Goal: Task Accomplishment & Management: Use online tool/utility

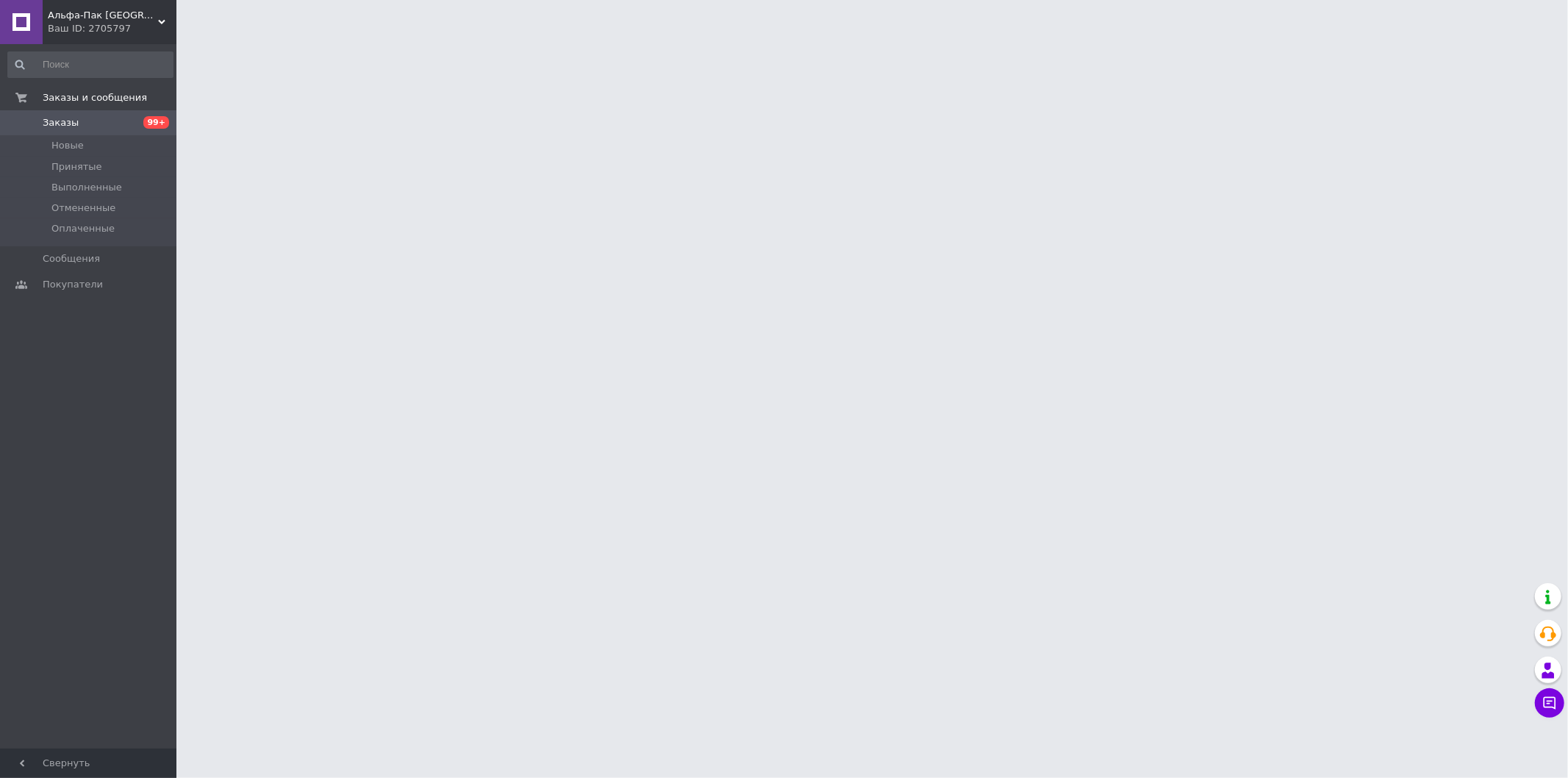
click at [122, 21] on span "Альфа-Пак [GEOGRAPHIC_DATA]" at bounding box center [103, 16] width 111 height 14
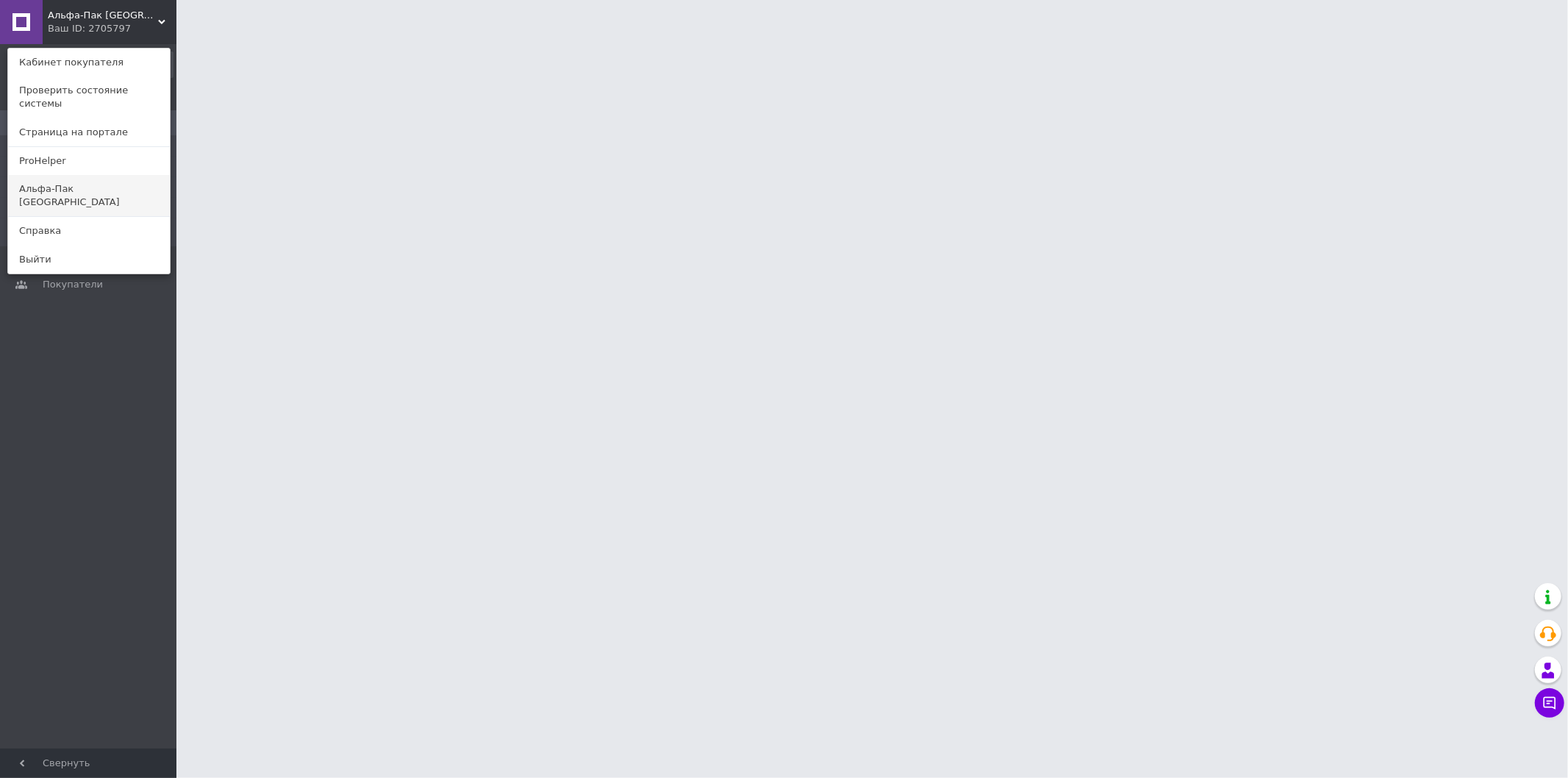
click at [96, 180] on link "Альфа-Пак [GEOGRAPHIC_DATA]" at bounding box center [88, 196] width 162 height 41
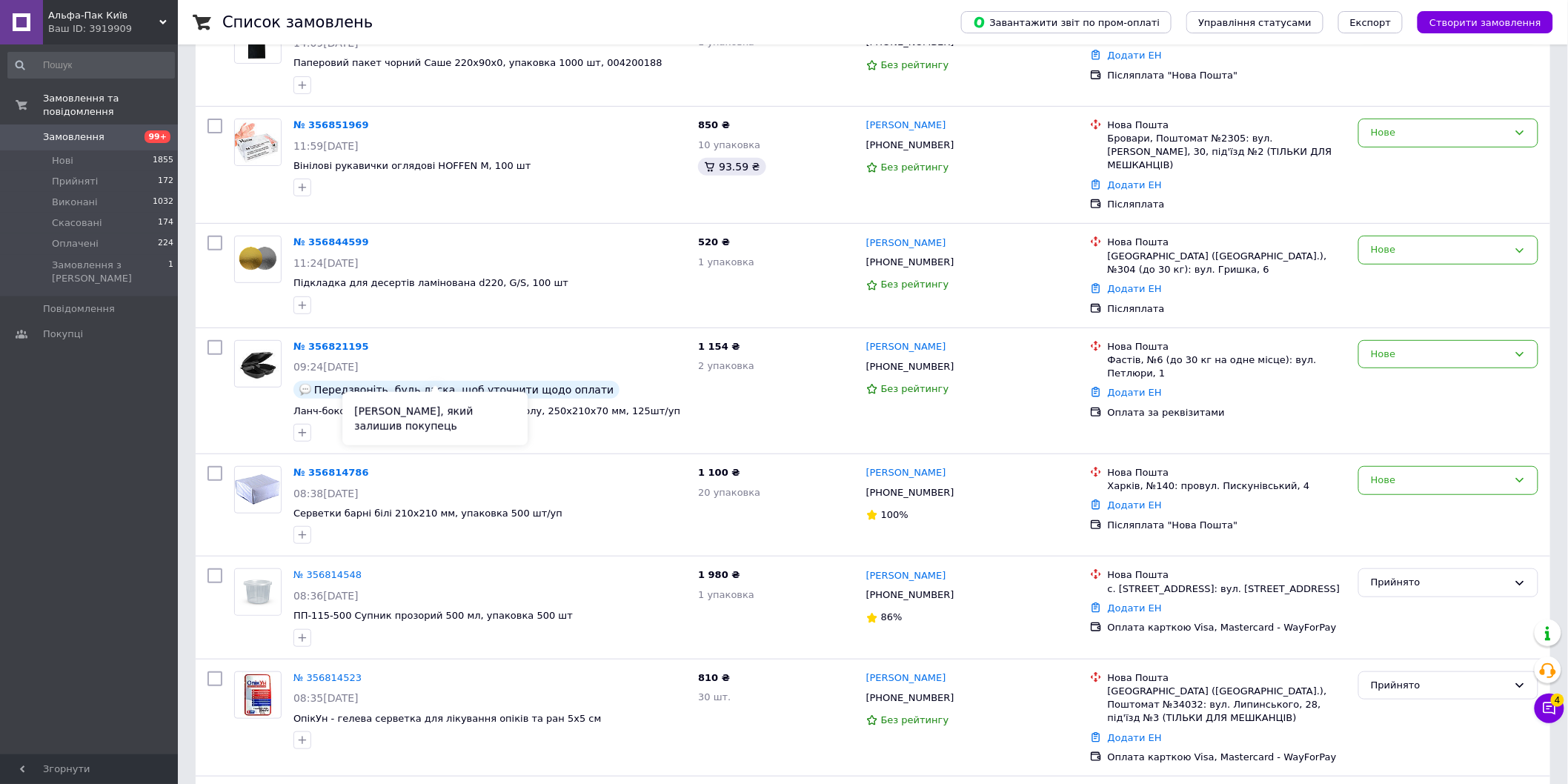
scroll to position [329, 0]
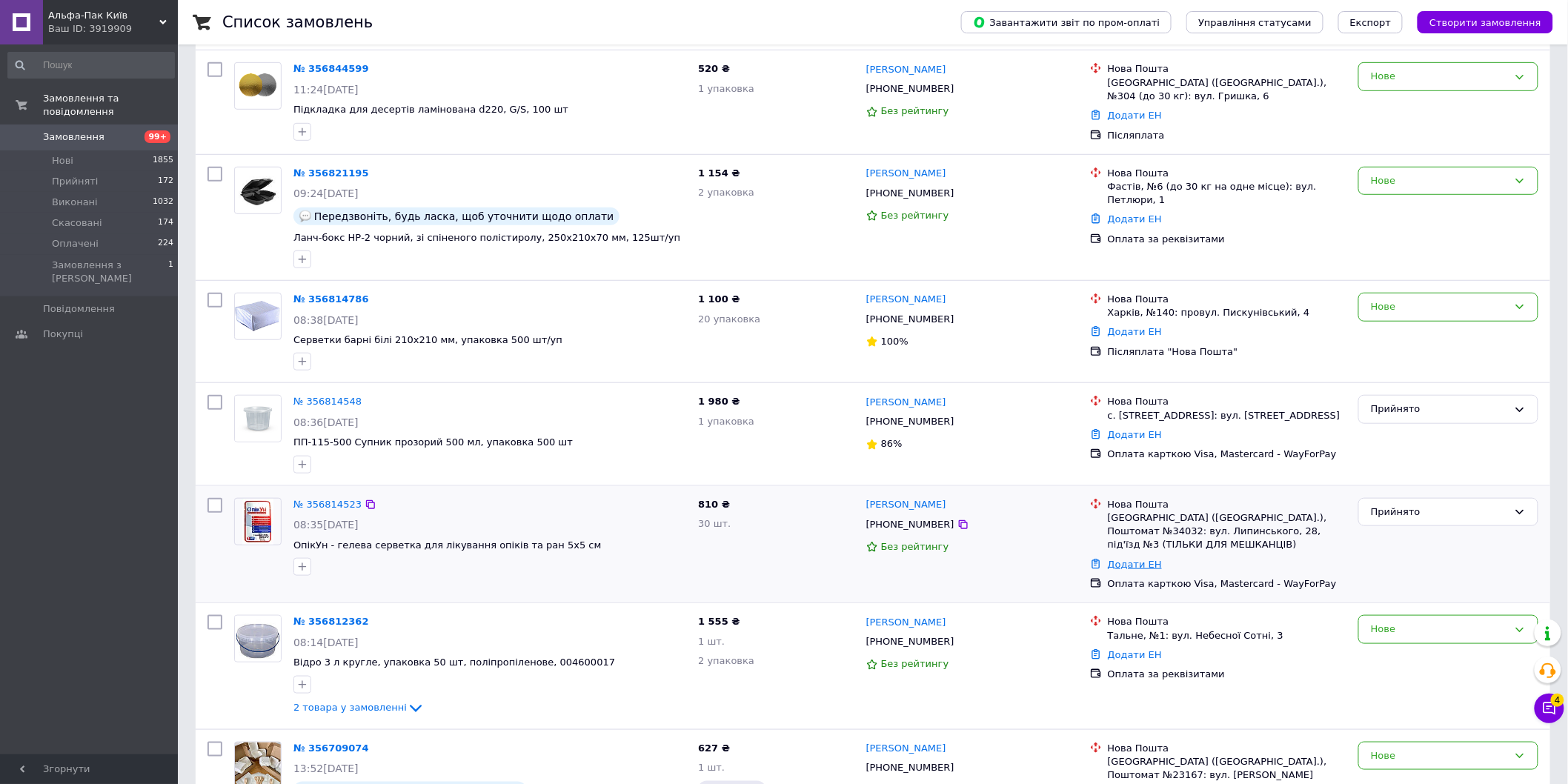
click at [1141, 559] on link "Додати ЕН" at bounding box center [1135, 564] width 54 height 11
click at [1050, 601] on input "Добавить ЕН" at bounding box center [1043, 610] width 198 height 30
paste input "20451225123131"
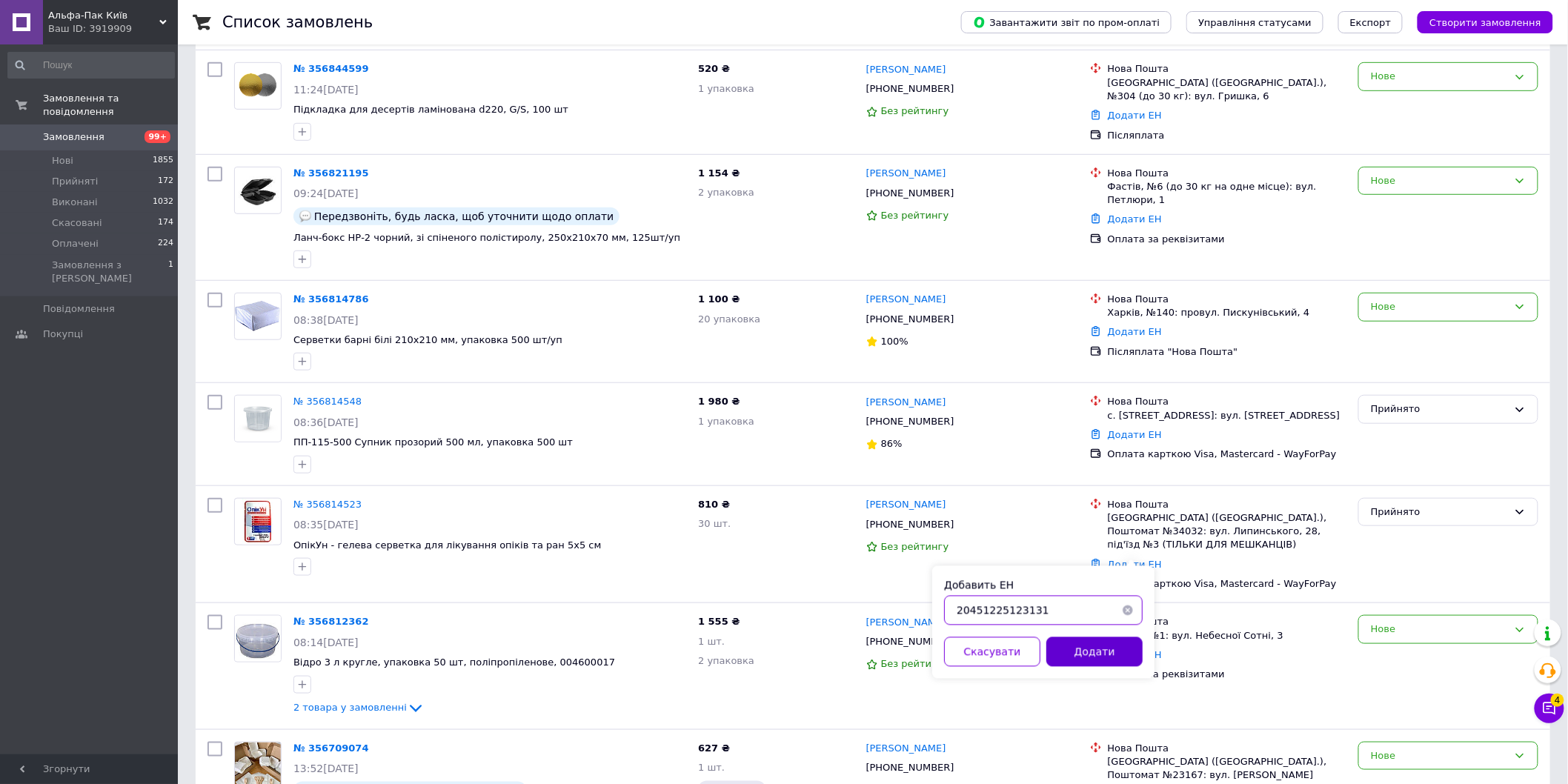
type input "20451225123131"
click at [1079, 648] on button "Додати" at bounding box center [1095, 652] width 97 height 30
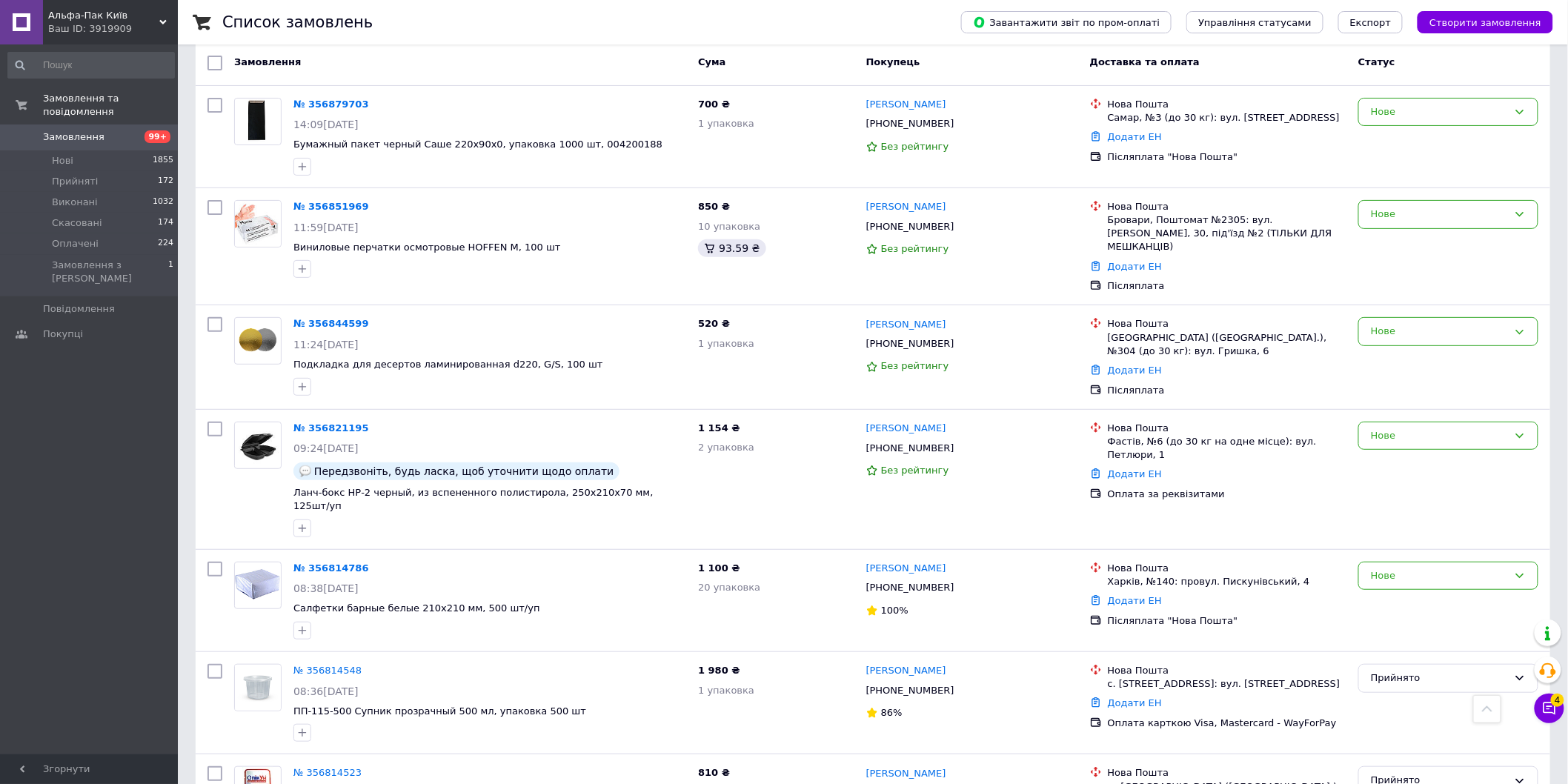
scroll to position [0, 0]
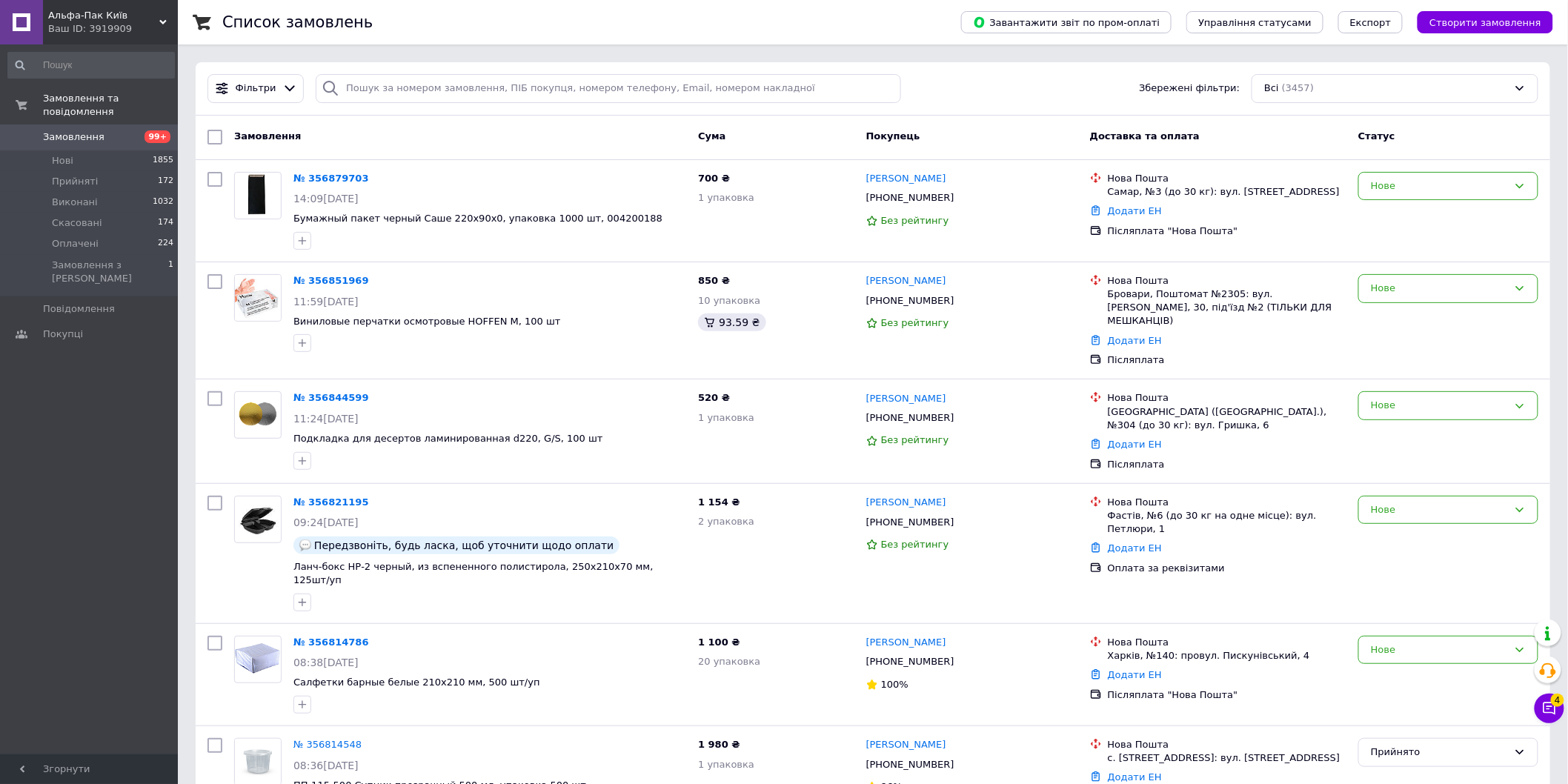
click at [123, 14] on span "Альфа-Пак Київ" at bounding box center [104, 16] width 112 height 14
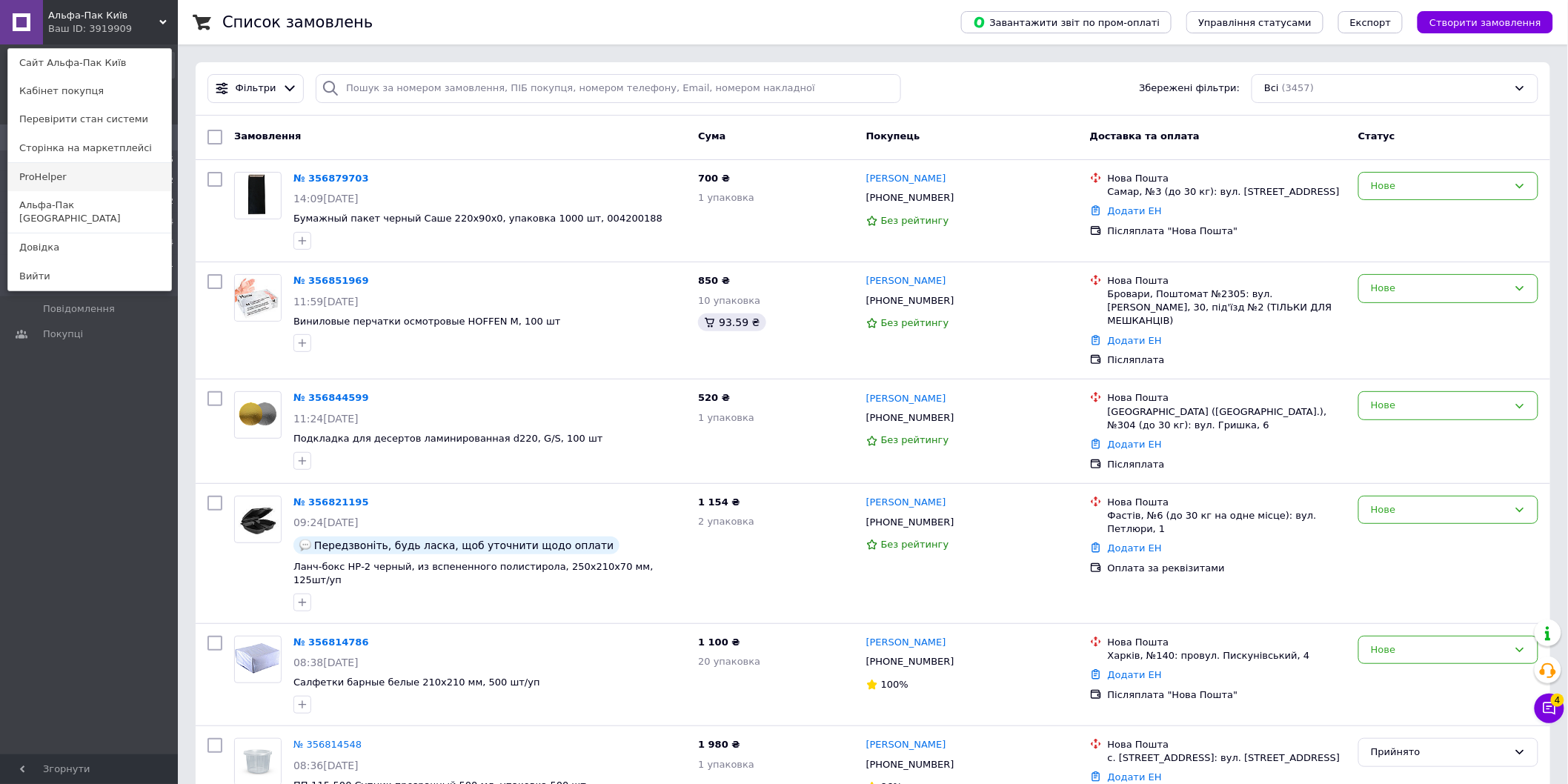
click at [106, 180] on link "ProHelper" at bounding box center [89, 177] width 163 height 29
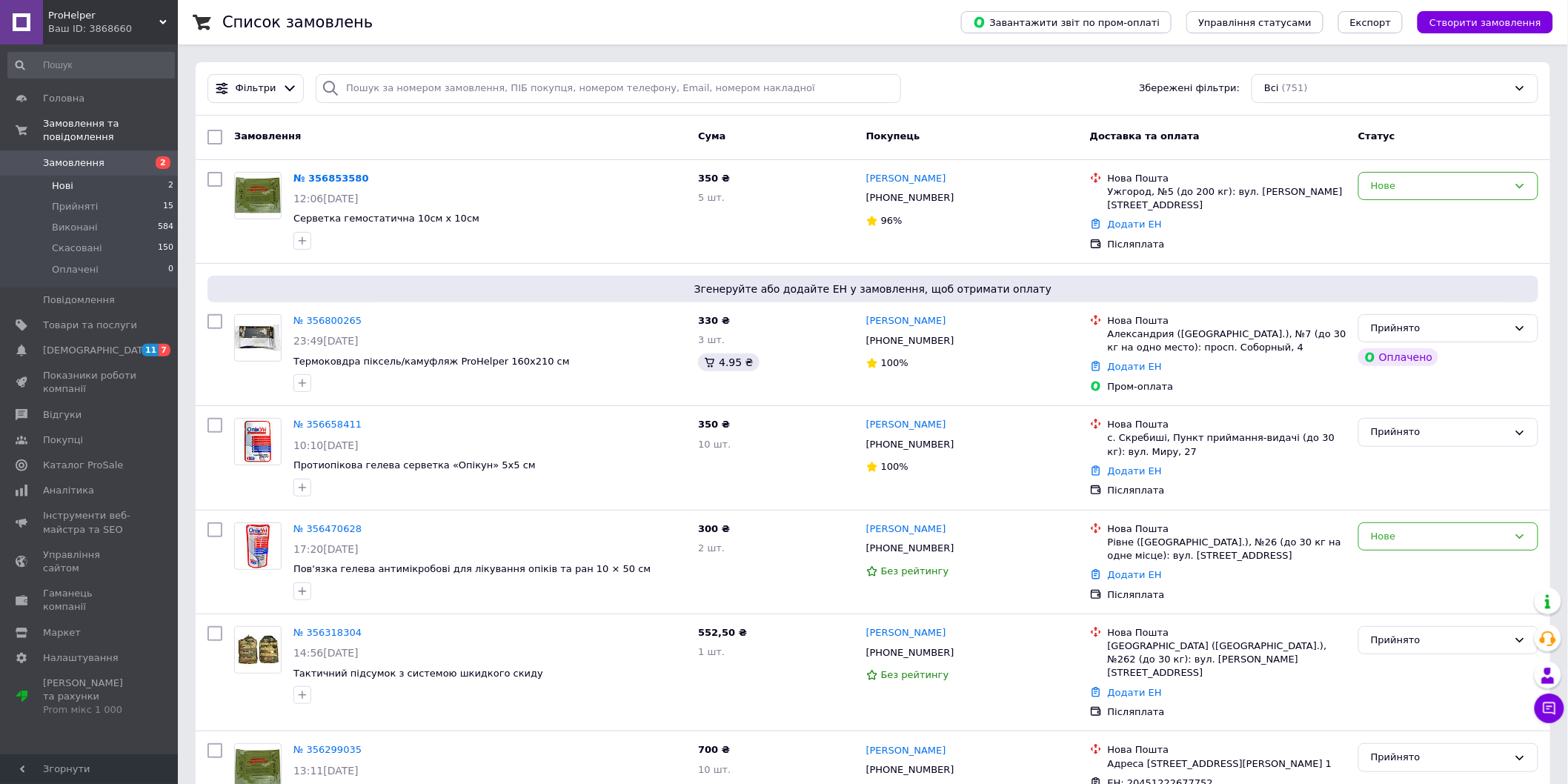
click at [126, 176] on li "Нові 2" at bounding box center [91, 186] width 183 height 21
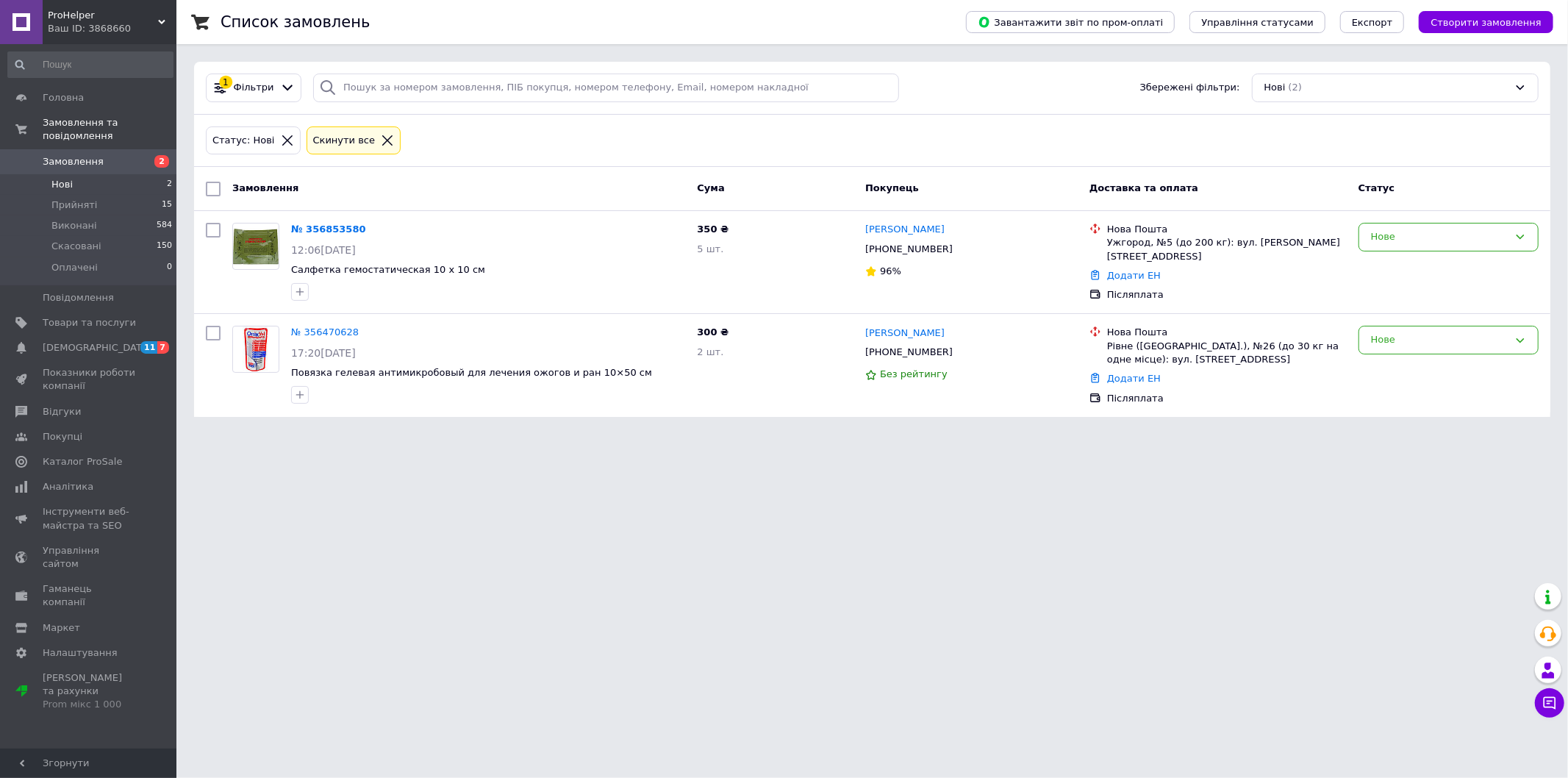
click at [103, 174] on li "Нові 2" at bounding box center [90, 184] width 181 height 21
click at [99, 155] on span "Замовлення" at bounding box center [89, 162] width 93 height 14
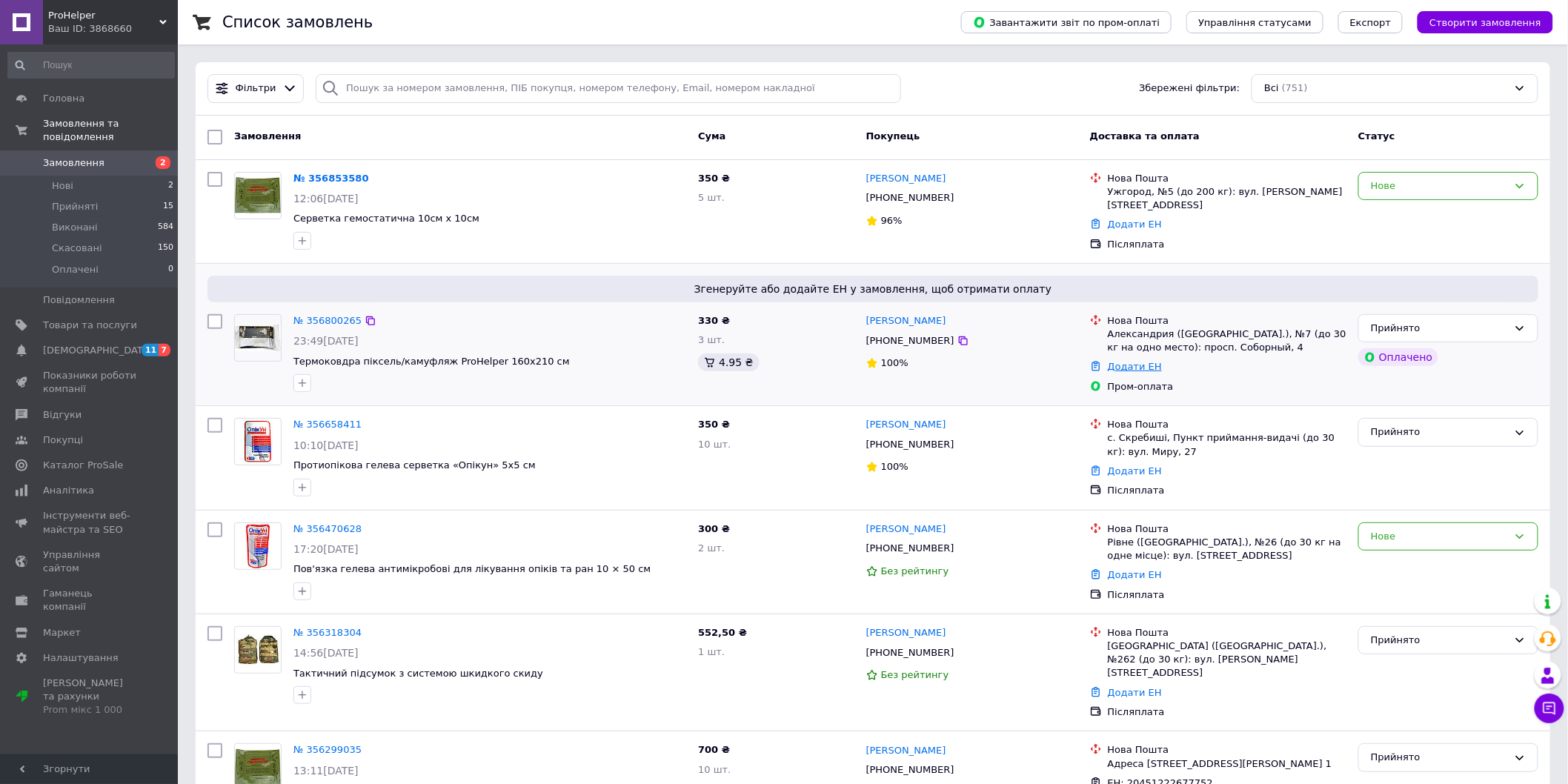
click at [1137, 366] on link "Додати ЕН" at bounding box center [1135, 365] width 54 height 11
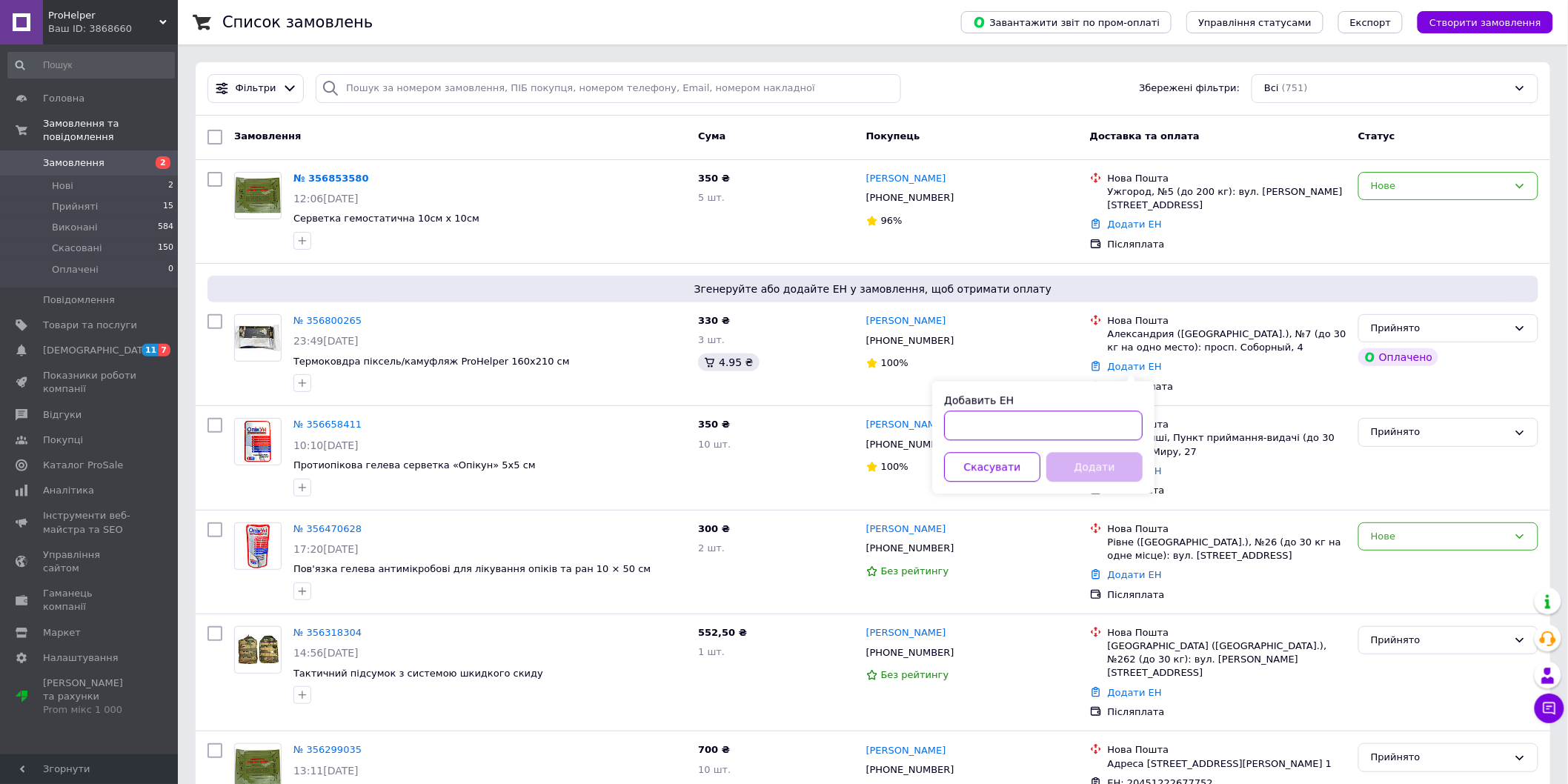
click at [1106, 421] on input "Добавить ЕН" at bounding box center [1043, 426] width 198 height 30
paste input "20451225156789"
type input "20451225156789"
click at [1084, 460] on button "Додати" at bounding box center [1095, 467] width 97 height 30
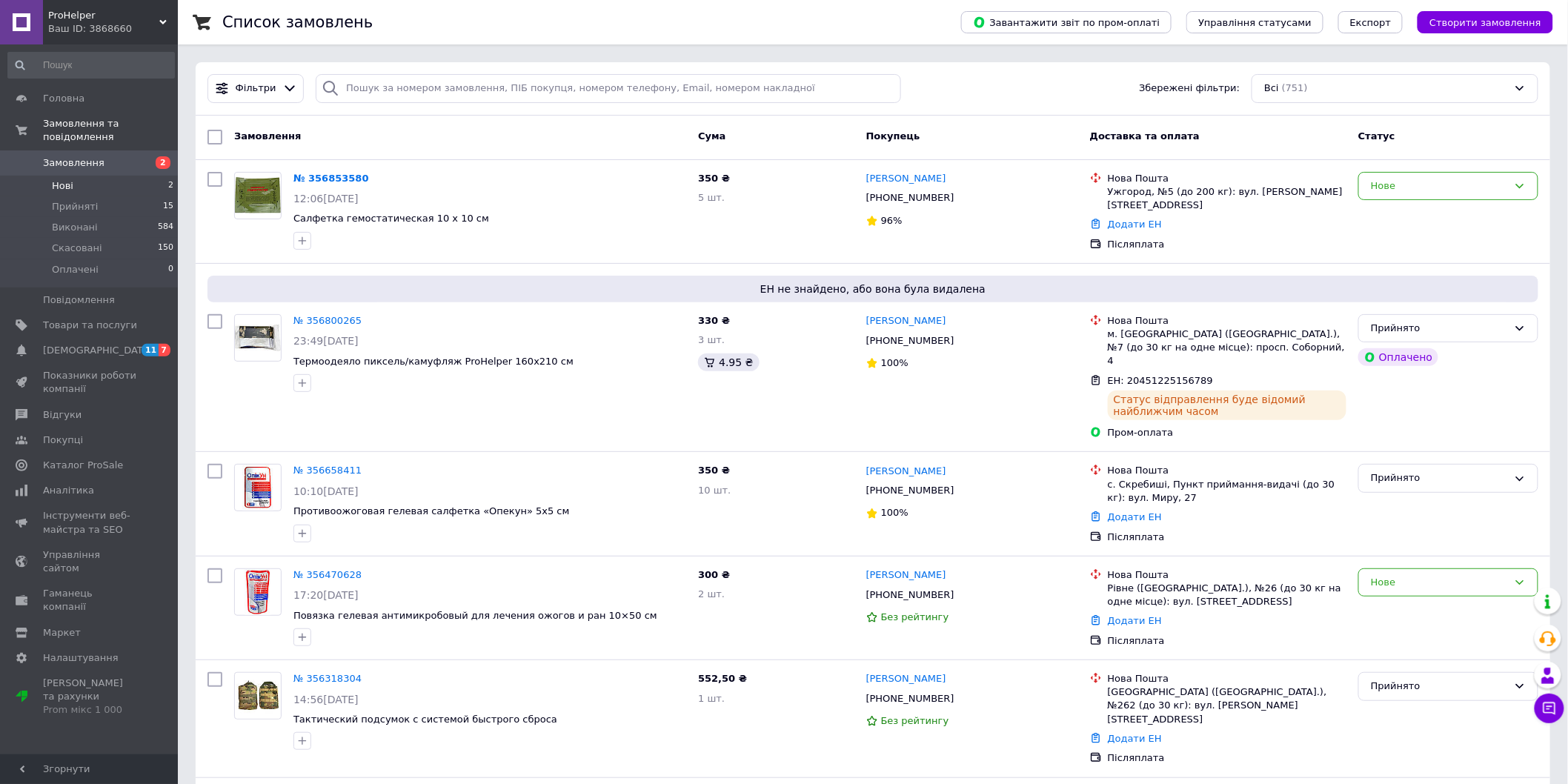
click at [77, 176] on li "Нові 2" at bounding box center [91, 186] width 183 height 21
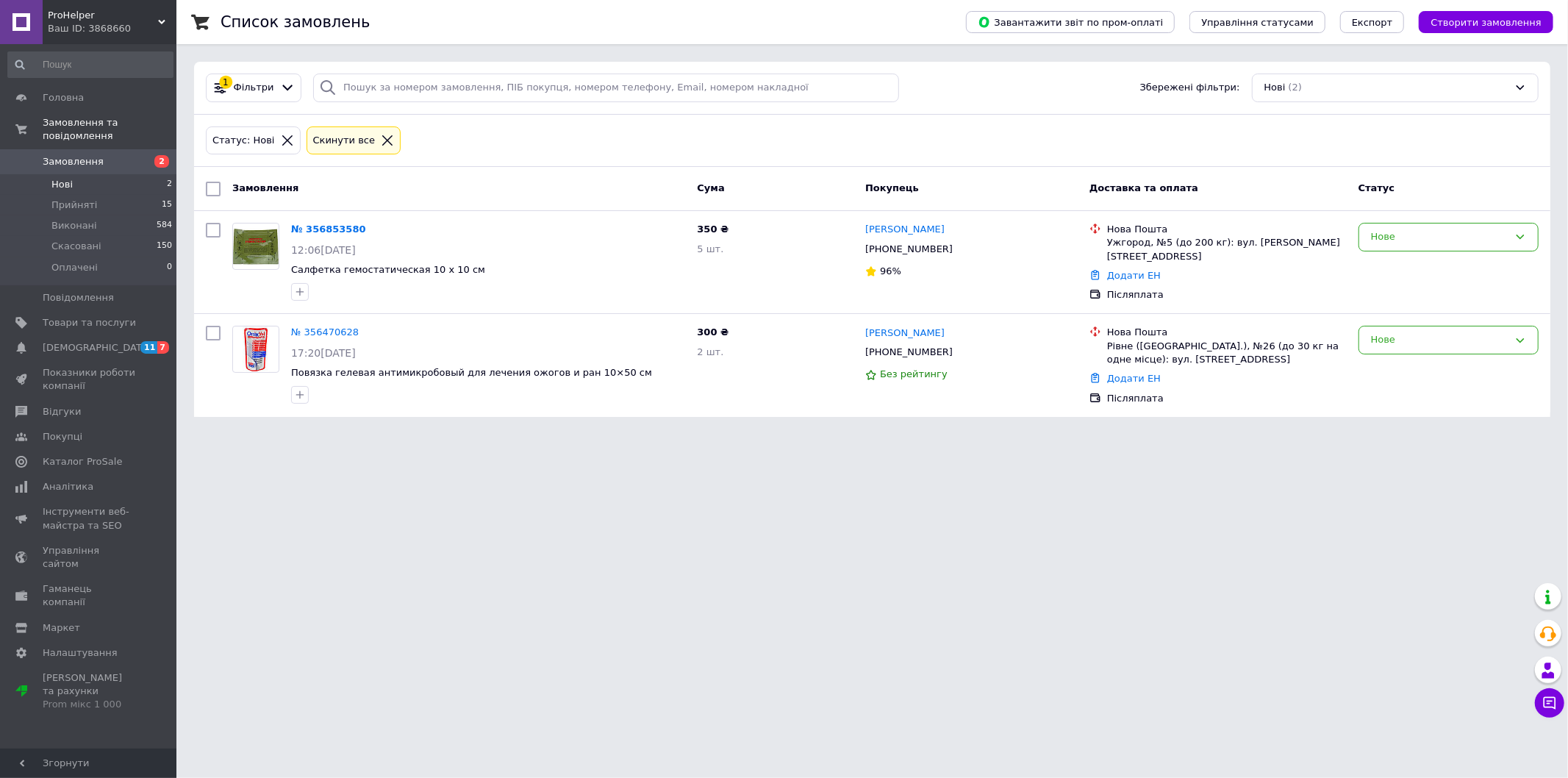
click at [74, 174] on li "Нові 2" at bounding box center [90, 184] width 181 height 21
click at [82, 199] on span "Прийняті" at bounding box center [74, 206] width 46 height 14
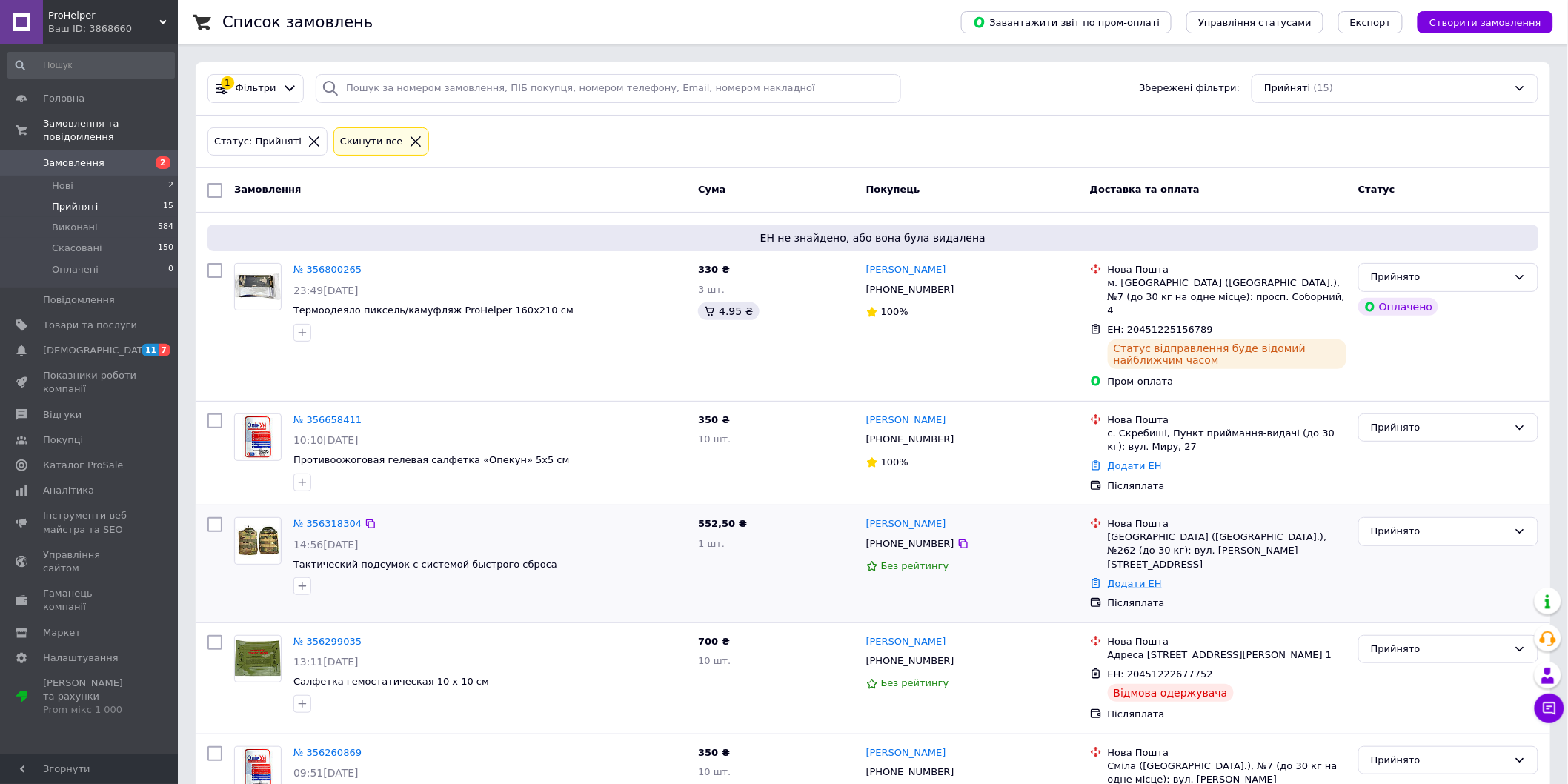
click at [1136, 578] on link "Додати ЕН" at bounding box center [1135, 583] width 54 height 11
click at [996, 624] on input "Добавить ЕН" at bounding box center [1043, 617] width 198 height 30
paste input "20451089140211"
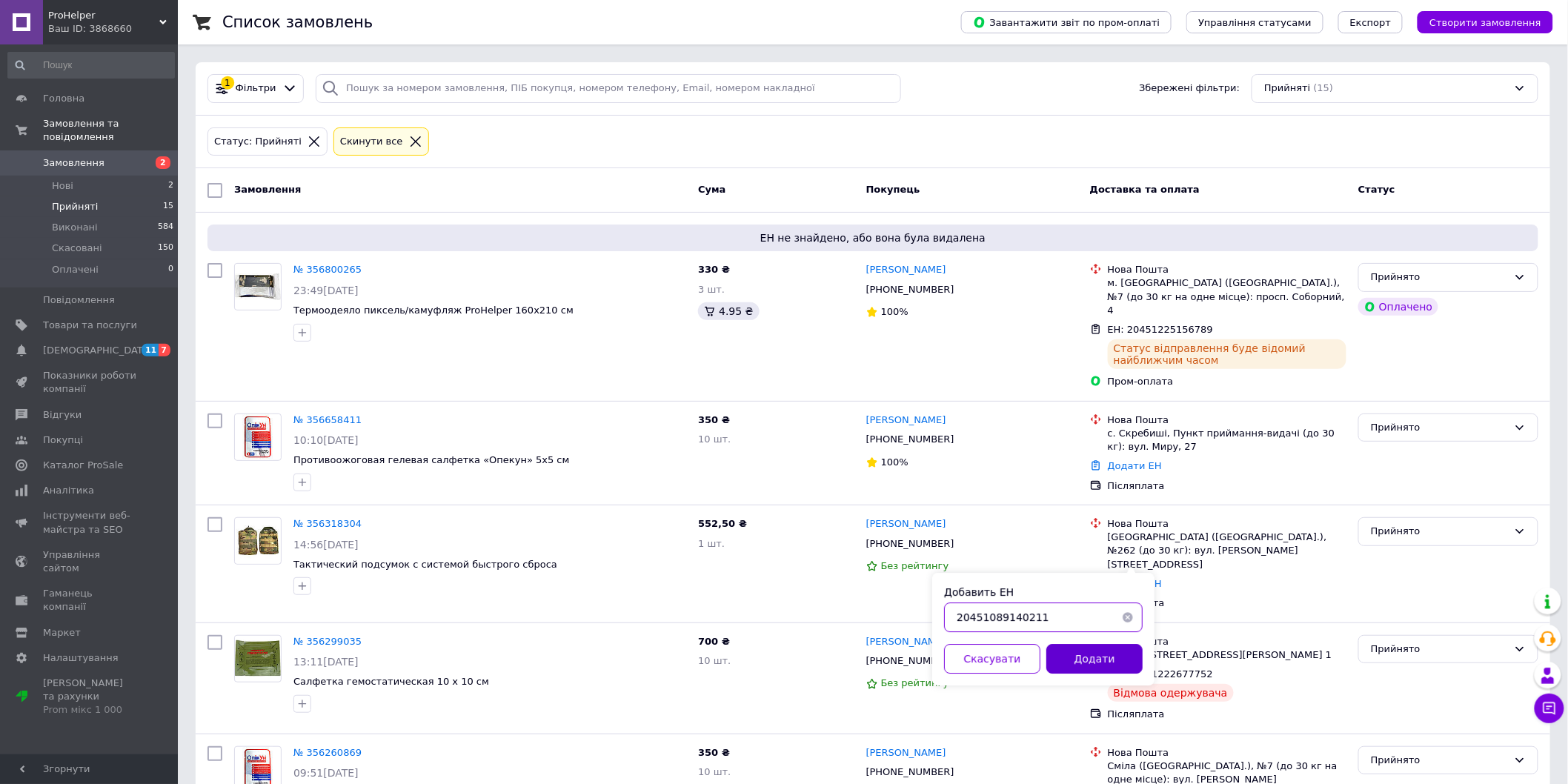
type input "20451089140211"
click at [1085, 654] on button "Додати" at bounding box center [1095, 659] width 97 height 30
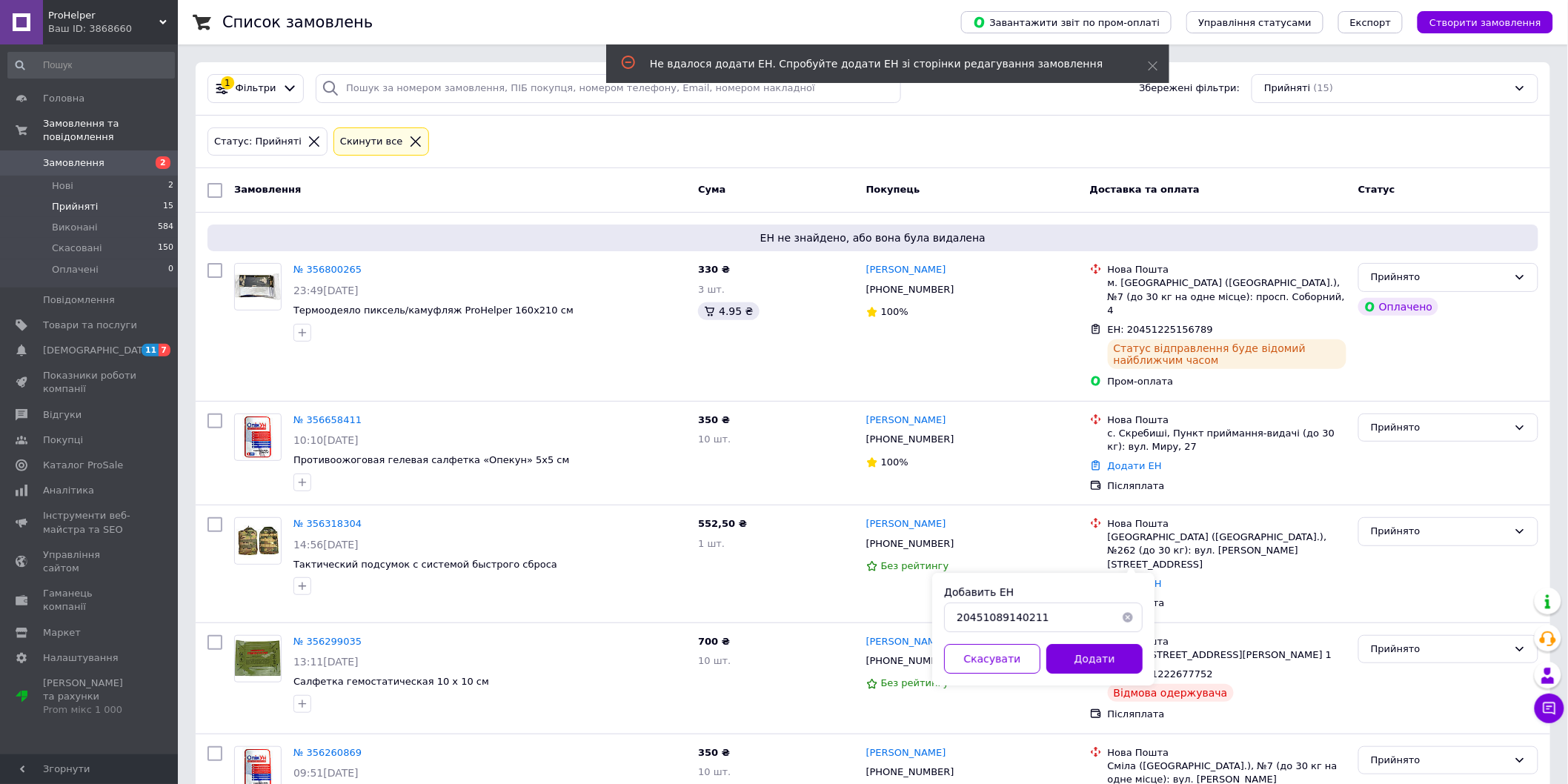
click at [1144, 580] on div "Добавить ЕН 20451089140211 Скасувати Додати" at bounding box center [1043, 629] width 222 height 113
click at [1010, 657] on button "Скасувати" at bounding box center [992, 659] width 97 height 30
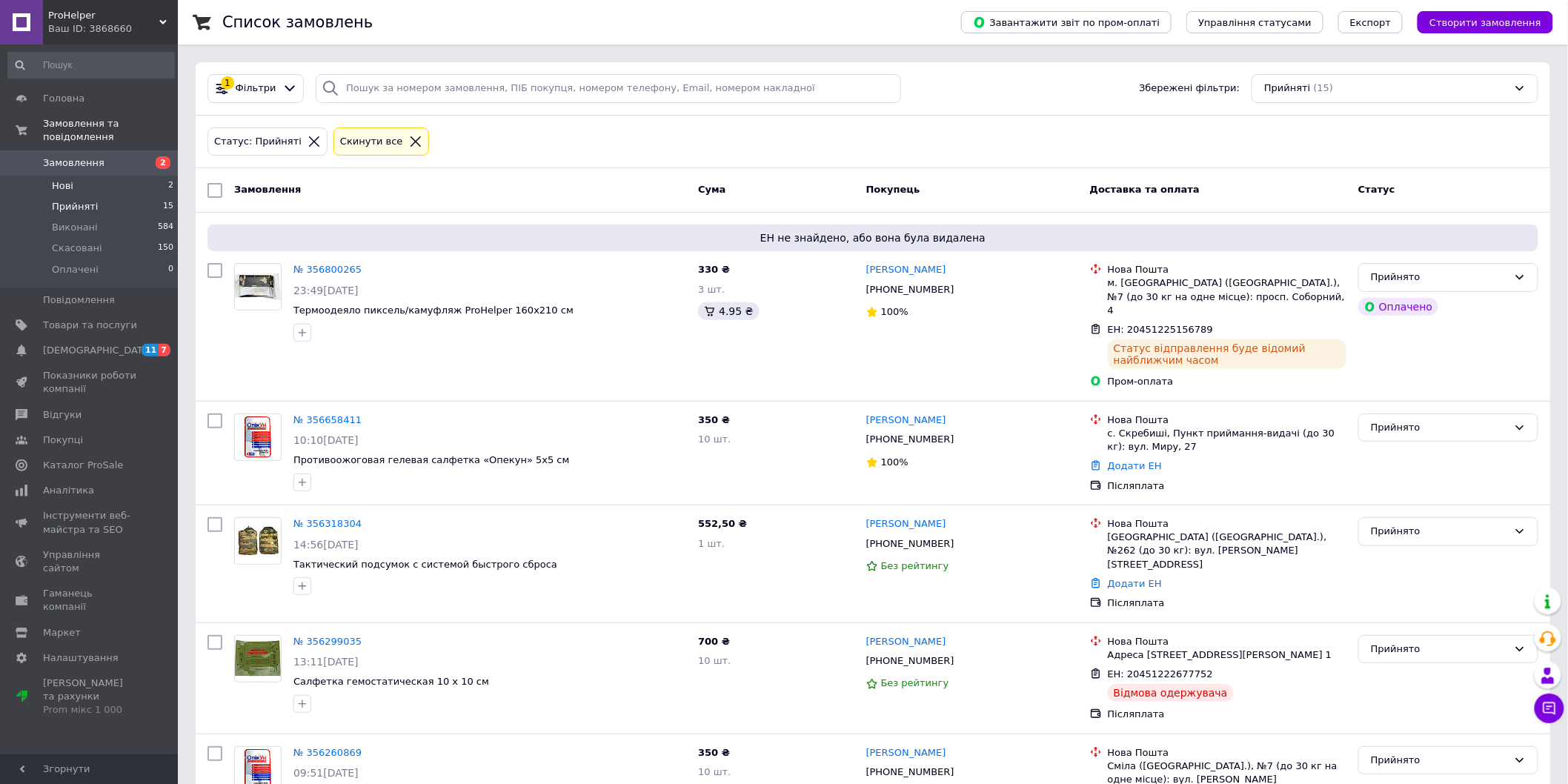
click at [118, 176] on li "Нові 2" at bounding box center [91, 186] width 183 height 21
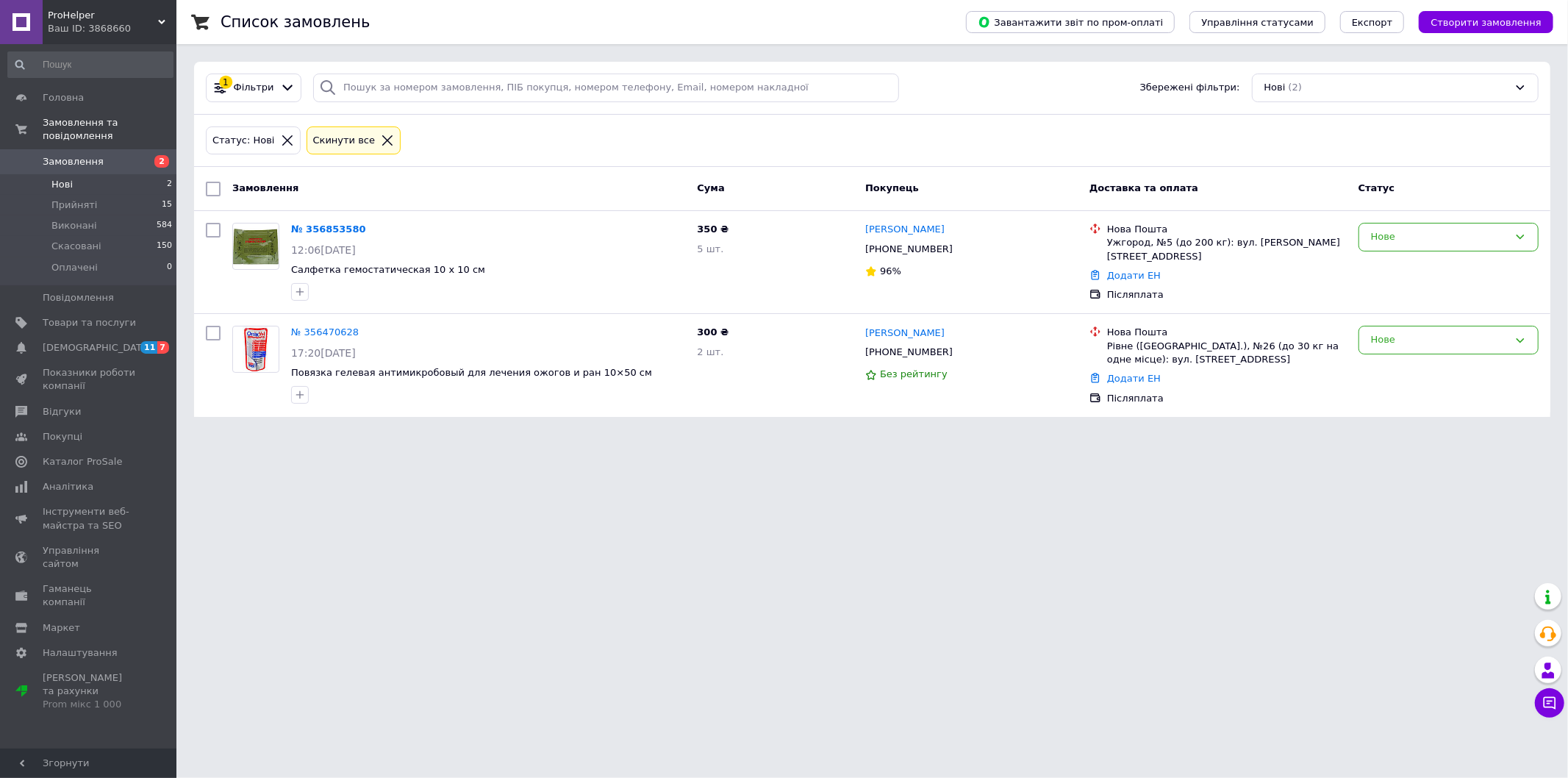
click at [101, 174] on li "Нові 2" at bounding box center [90, 184] width 181 height 21
click at [107, 196] on li "Прийняті 15" at bounding box center [90, 205] width 181 height 21
click at [105, 174] on li "Нові 2" at bounding box center [90, 184] width 181 height 21
